Goal: Task Accomplishment & Management: Use online tool/utility

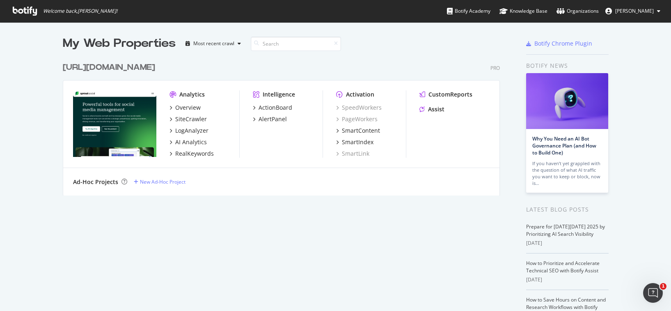
scroll to position [14, 0]
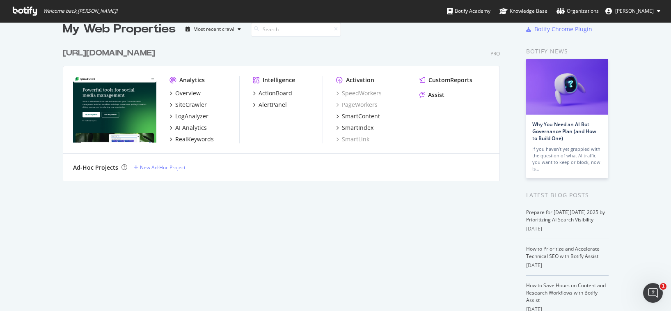
click at [304, 160] on div "Ad-Hoc Projects New Ad-Hoc Project" at bounding box center [281, 167] width 436 height 28
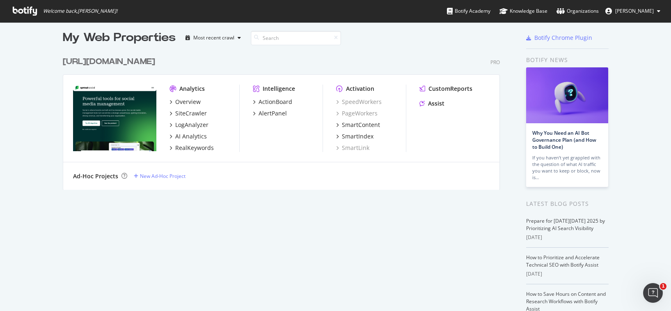
scroll to position [0, 0]
